Goal: Download file/media

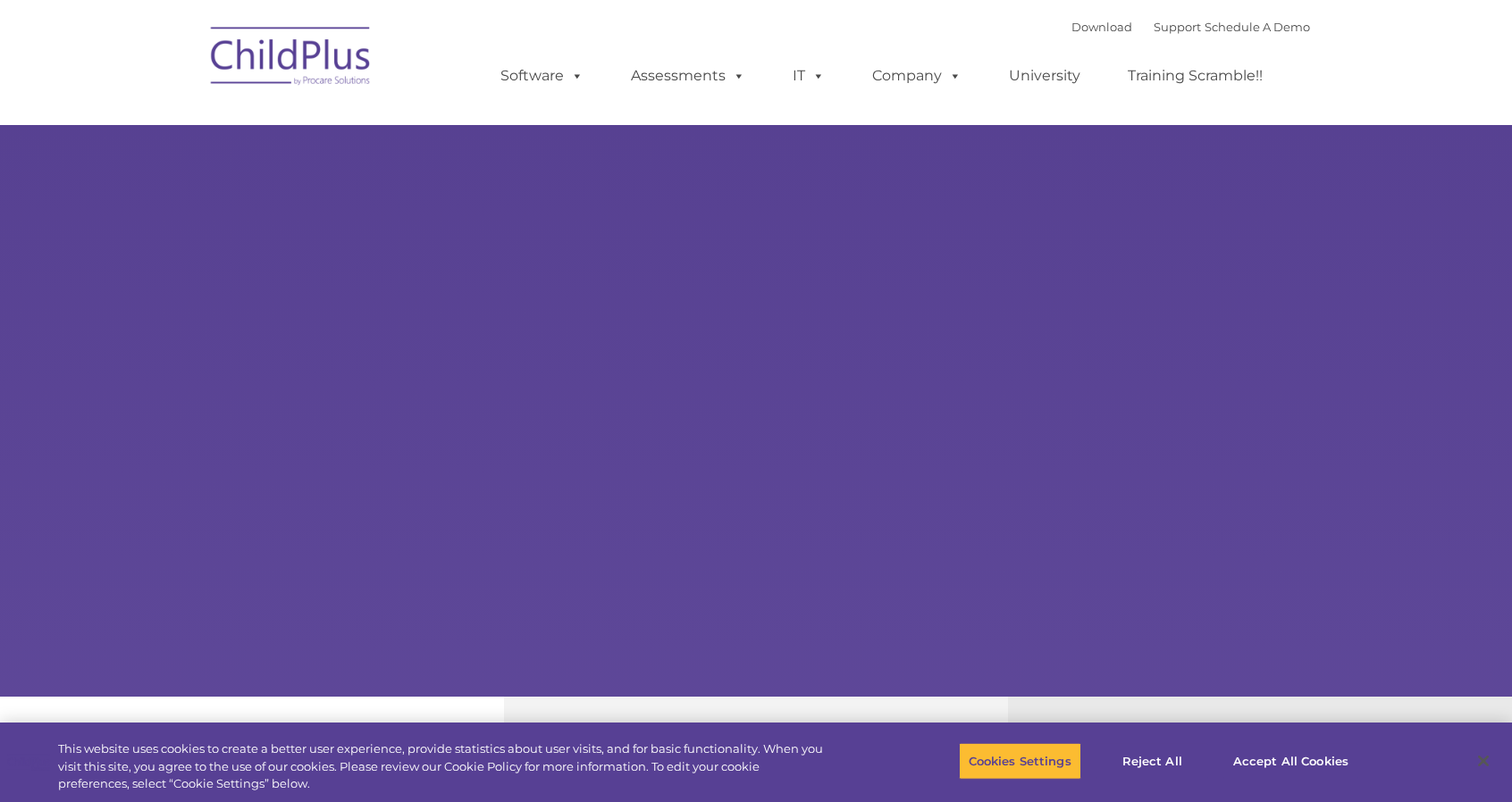
select select "MEDIUM"
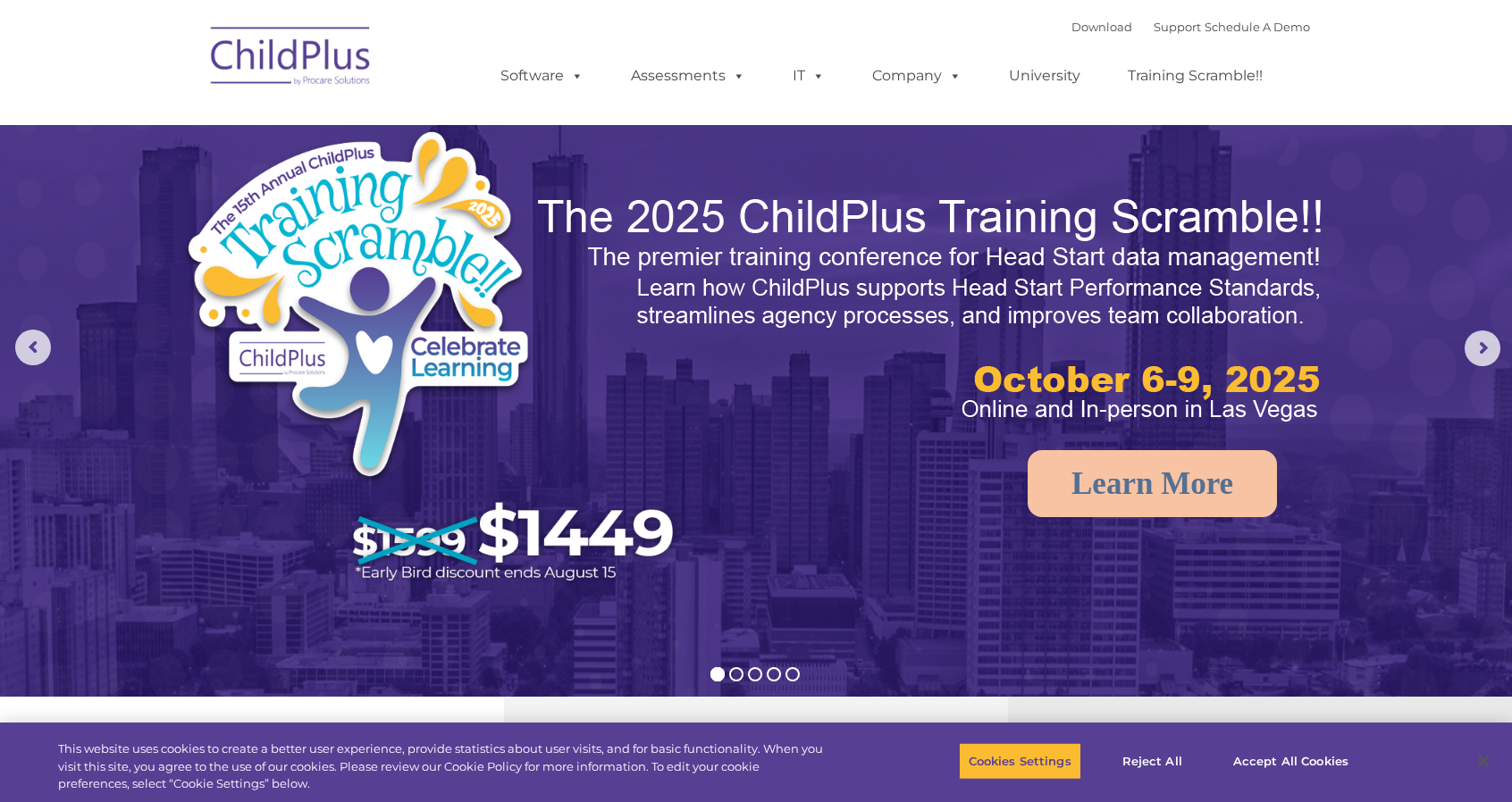
click at [1391, 288] on img at bounding box center [756, 475] width 1512 height 950
click at [1086, 27] on link "Download" at bounding box center [1101, 26] width 61 height 15
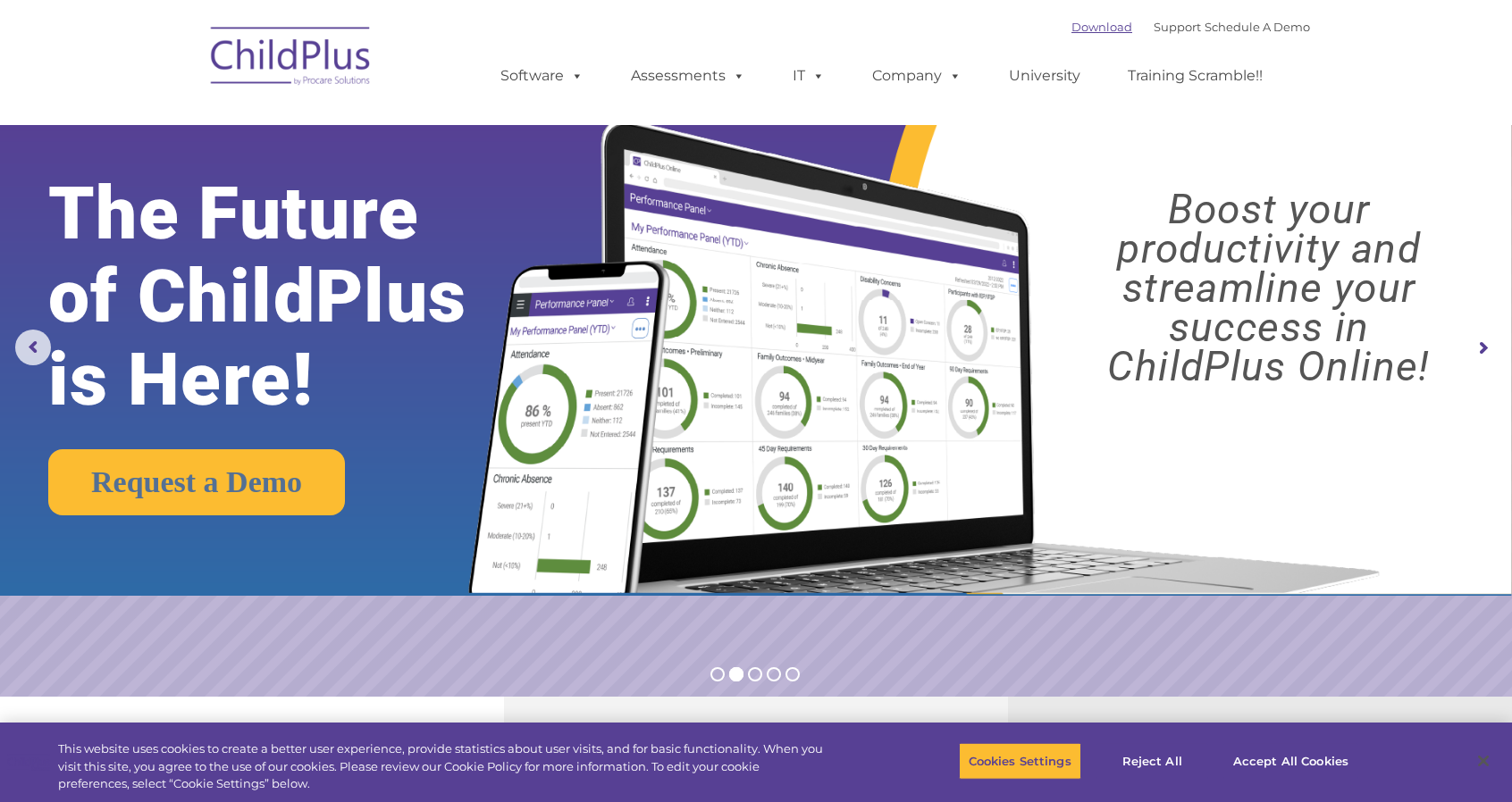
click at [1074, 23] on link "Download" at bounding box center [1101, 26] width 61 height 15
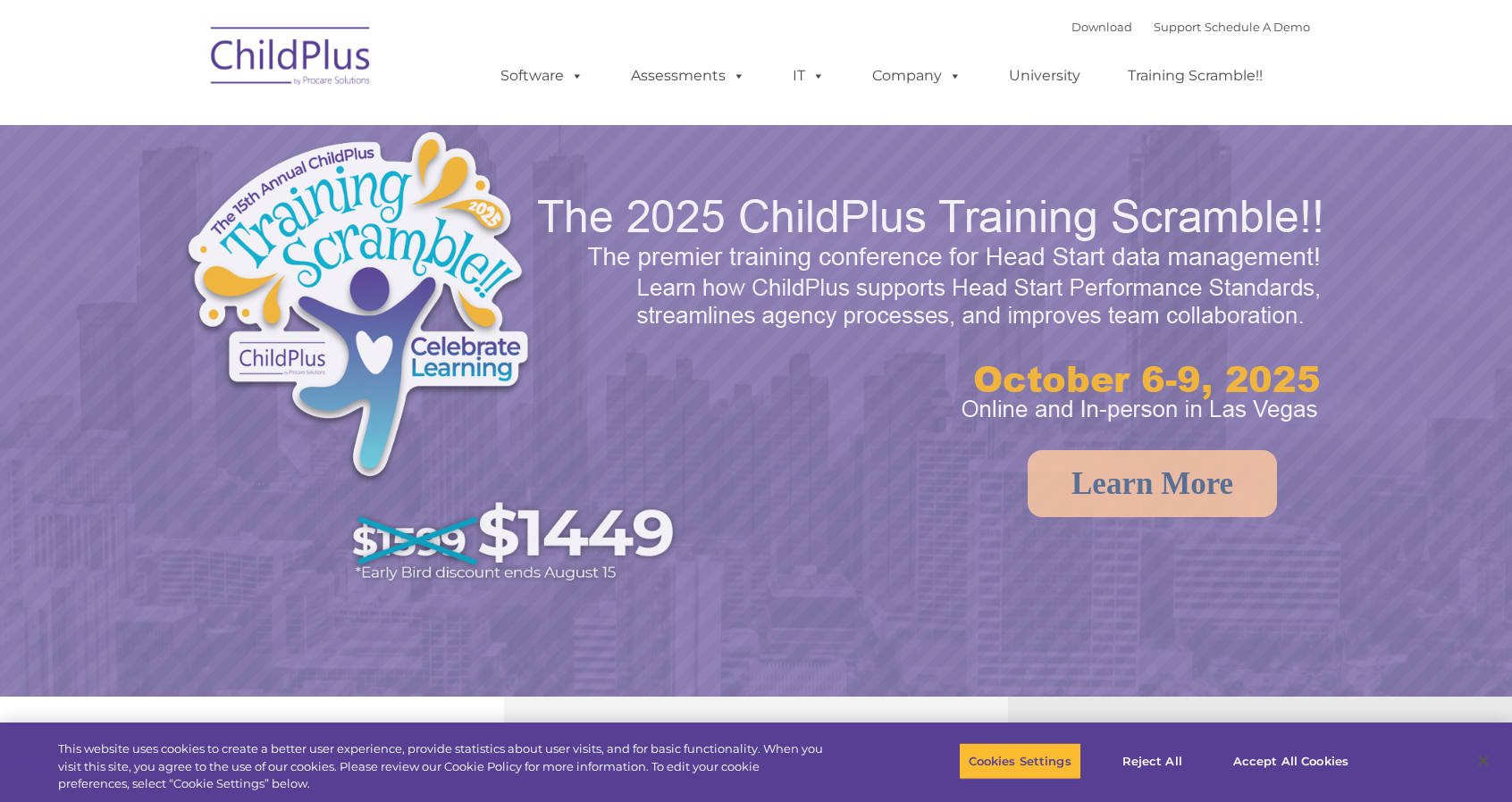
select select "MEDIUM"
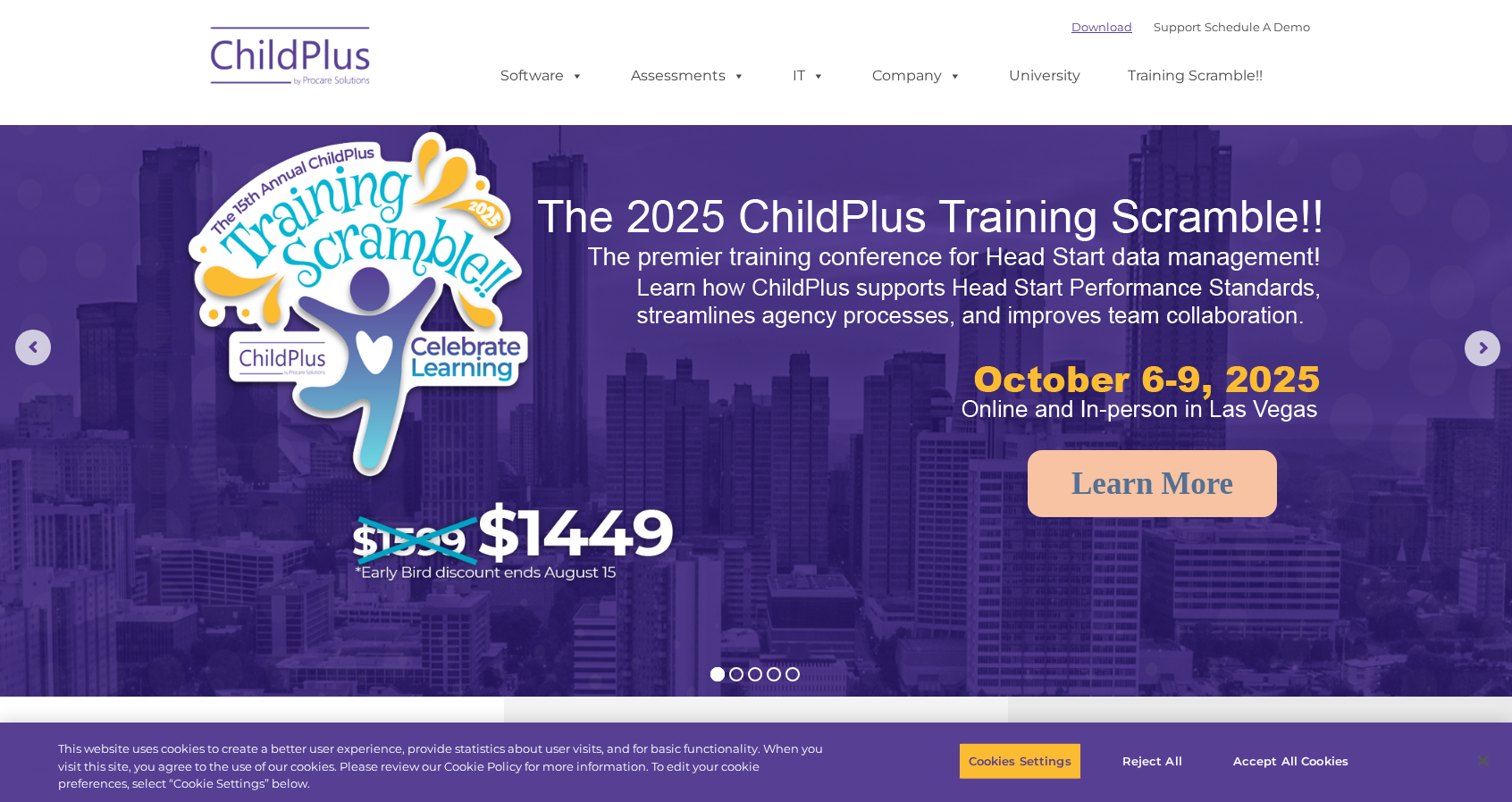
click at [1071, 24] on link "Download" at bounding box center [1101, 26] width 61 height 15
